Goal: Obtain resource: Download file/media

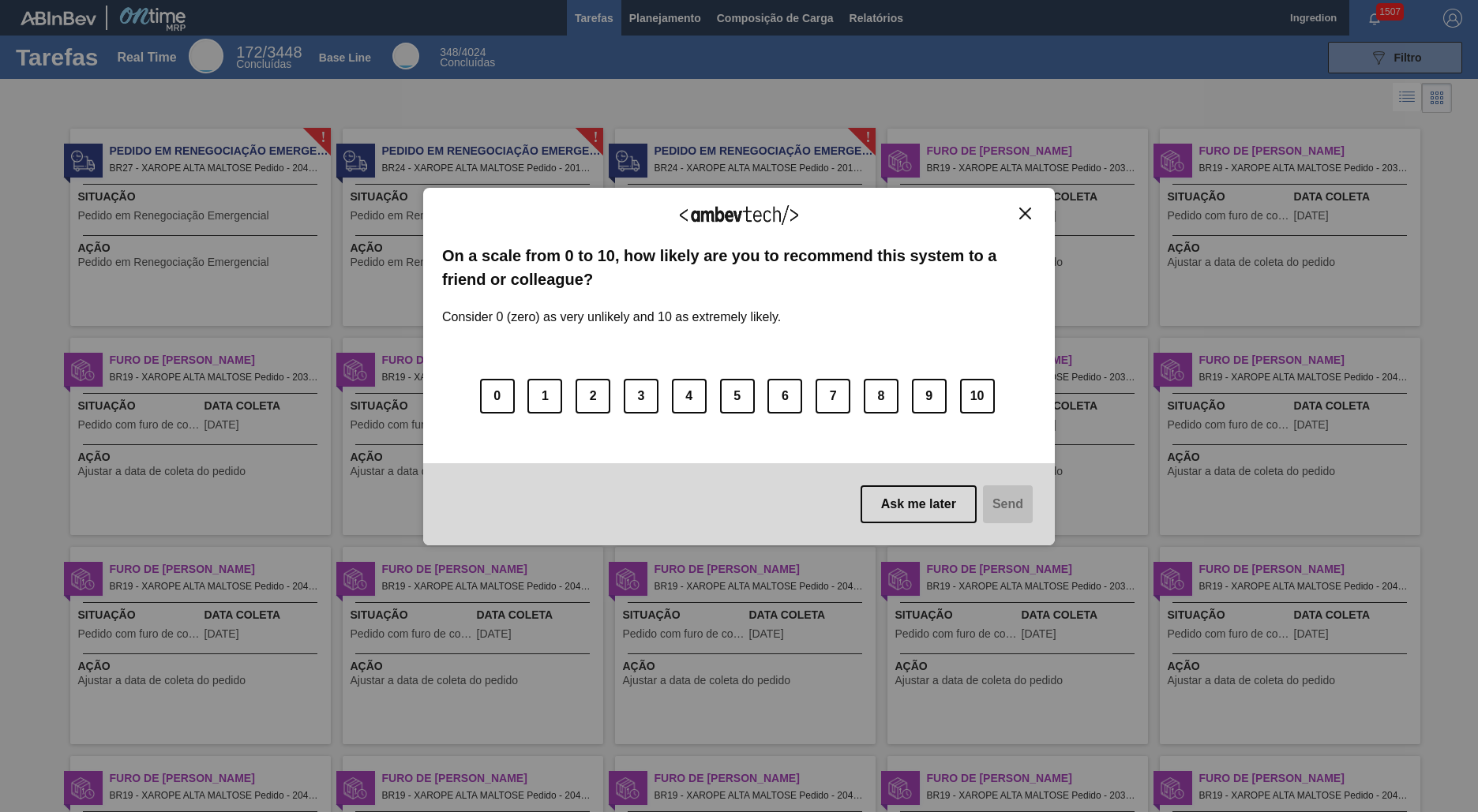
click at [1025, 213] on img "Close" at bounding box center [1025, 213] width 12 height 12
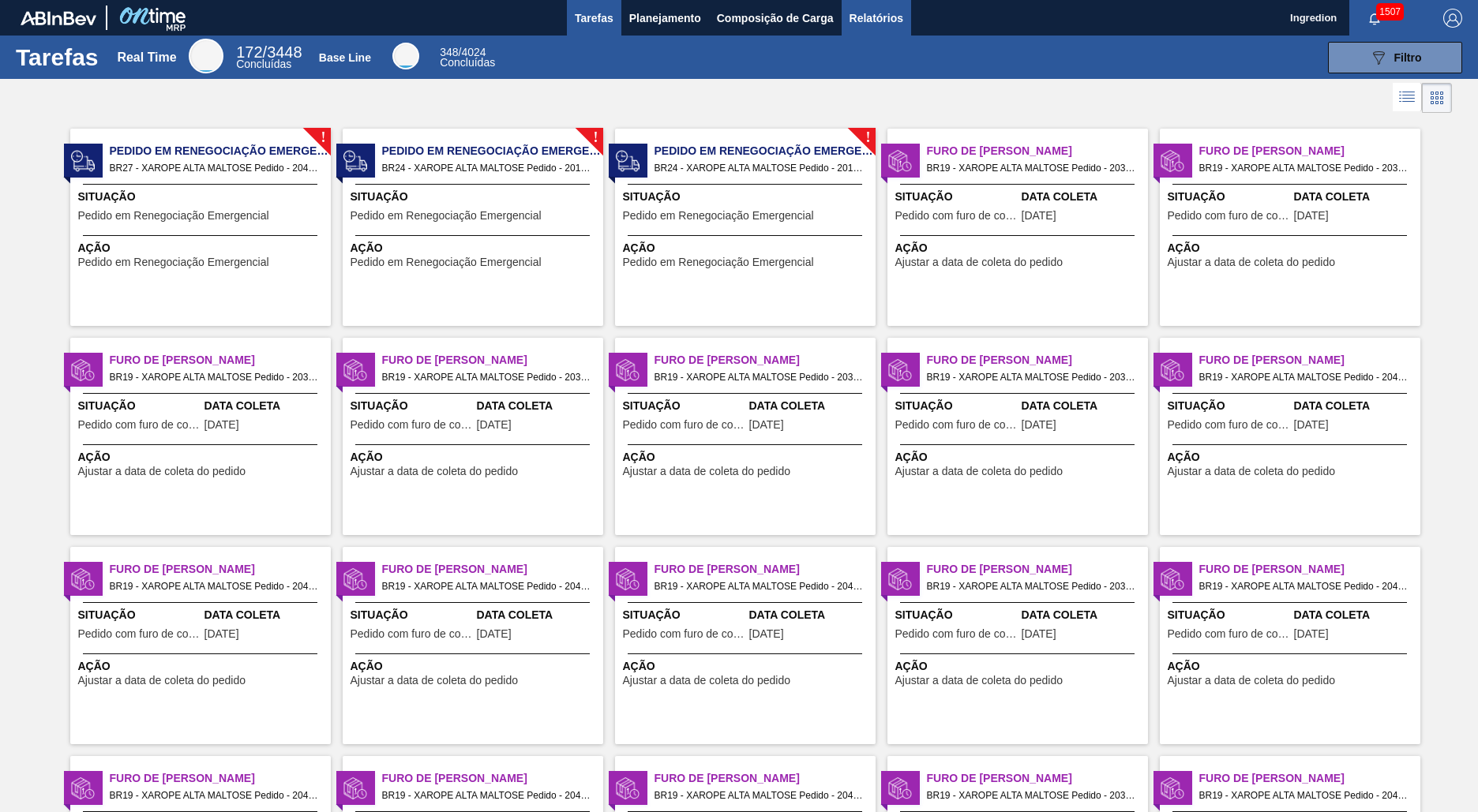
click at [875, 18] on span "Relatórios" at bounding box center [876, 18] width 53 height 19
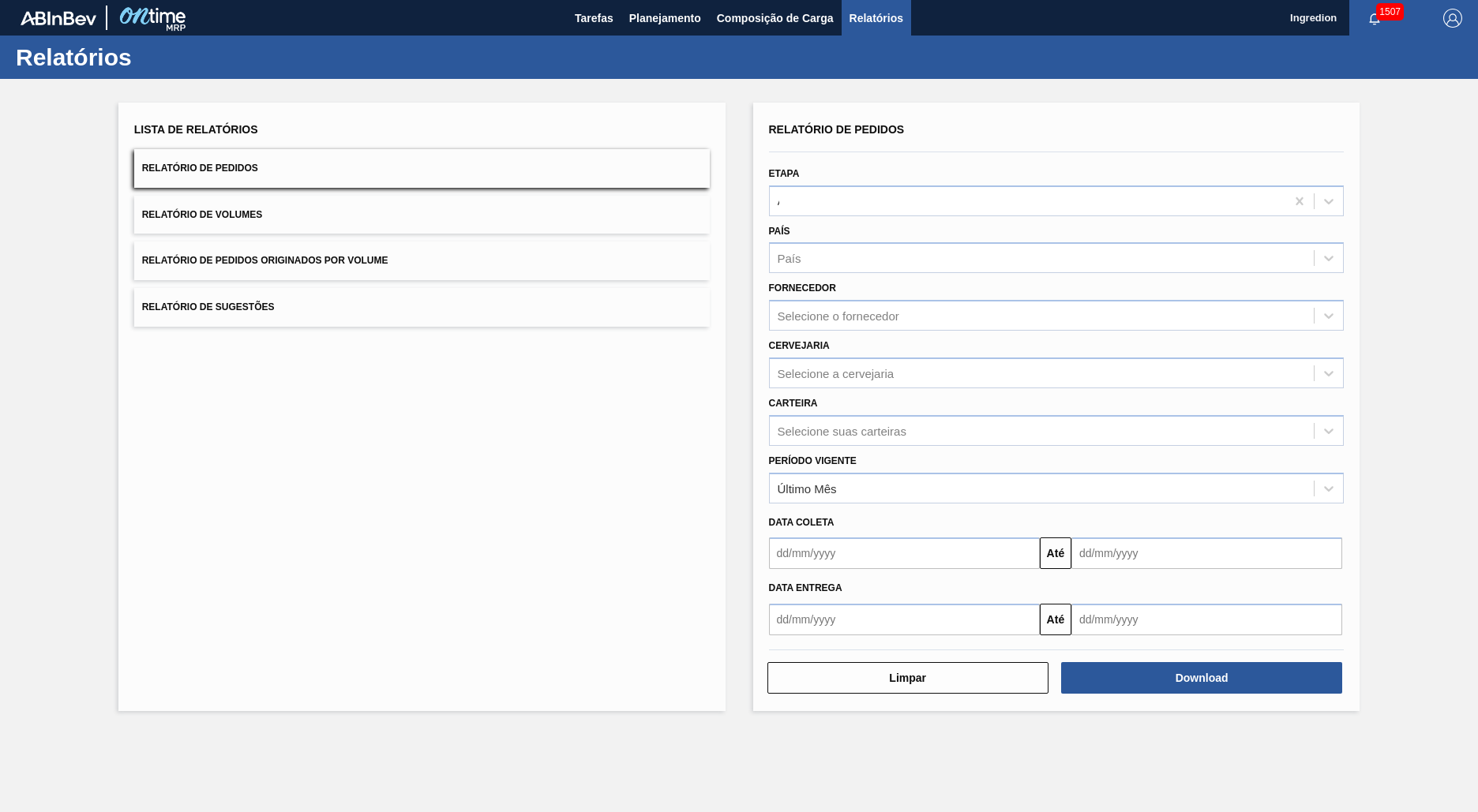
type input "Aguardando Faturamento"
type input "Xarope"
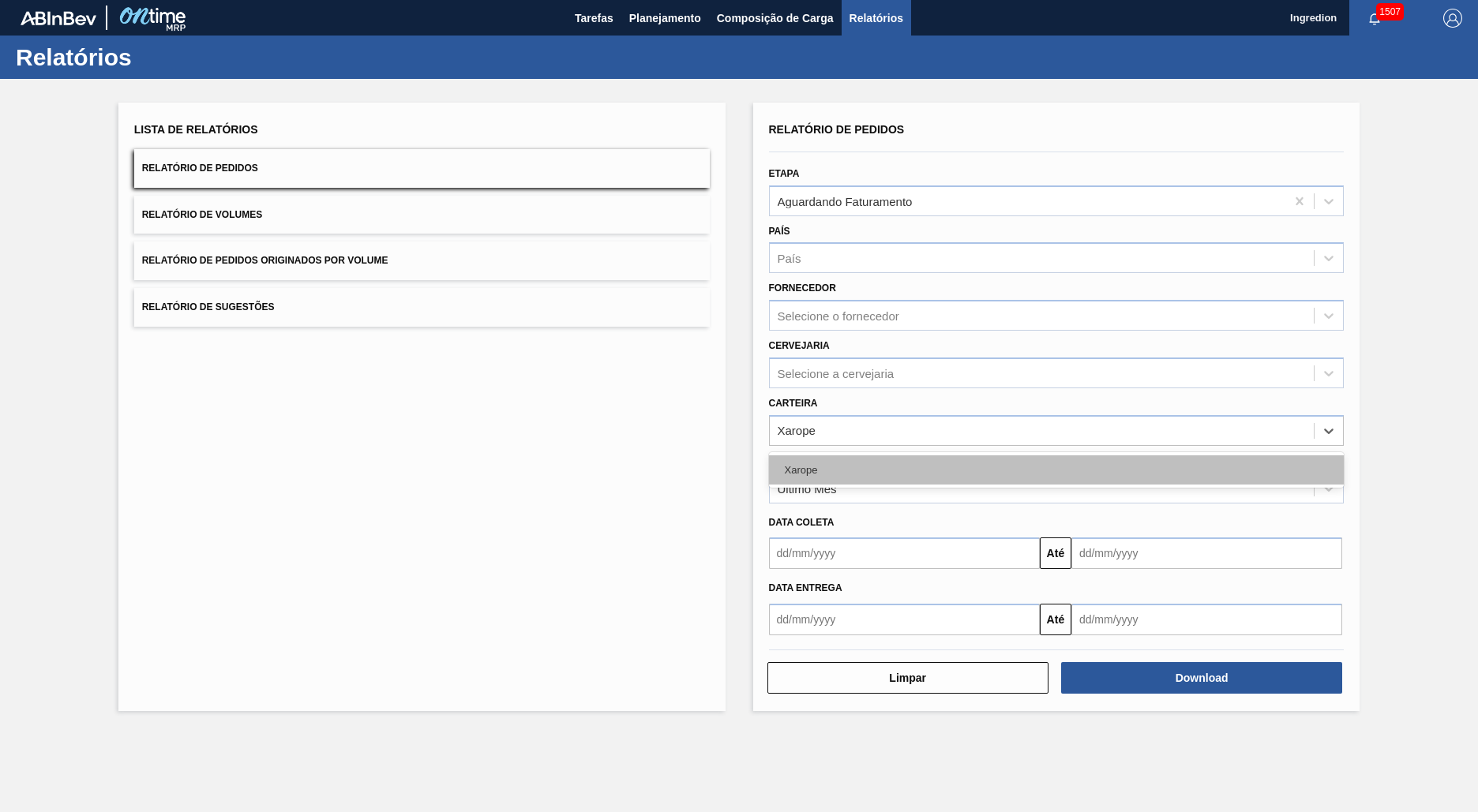
click at [1056, 470] on div "Xarope" at bounding box center [1056, 471] width 575 height 30
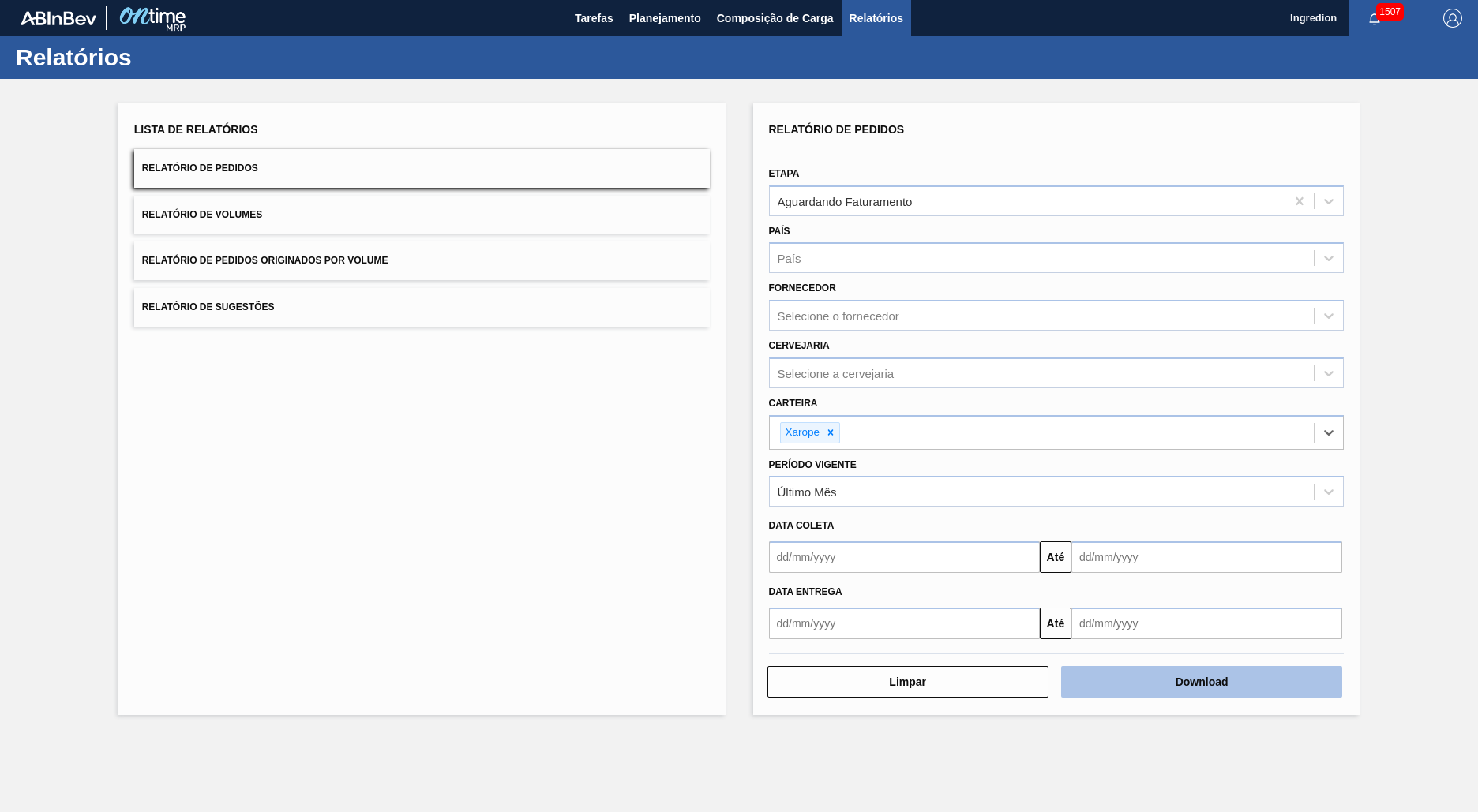
click at [1202, 682] on button "Download" at bounding box center [1201, 682] width 281 height 32
